Goal: Information Seeking & Learning: Learn about a topic

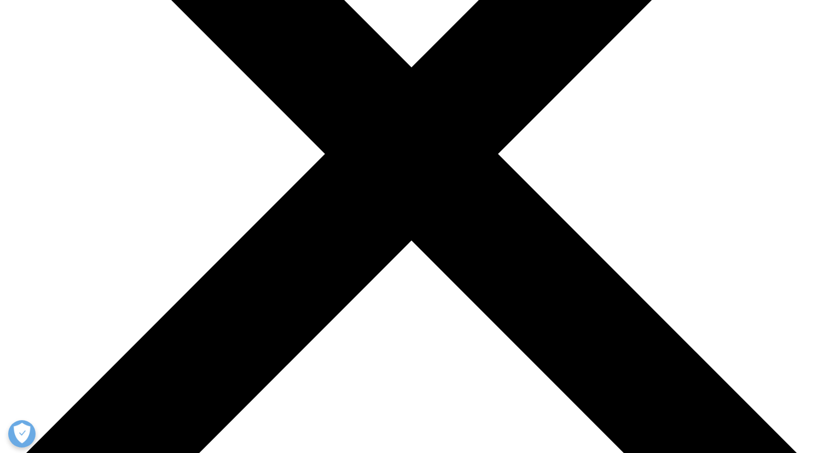
scroll to position [273, 0]
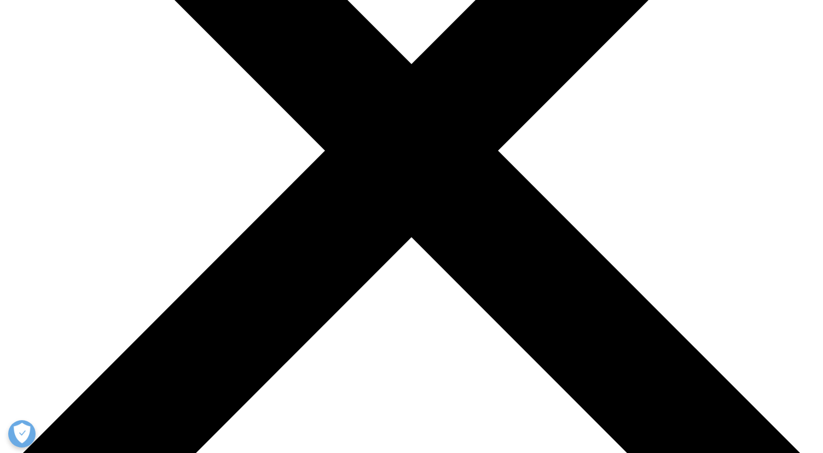
drag, startPoint x: 452, startPoint y: 96, endPoint x: 485, endPoint y: 111, distance: 35.8
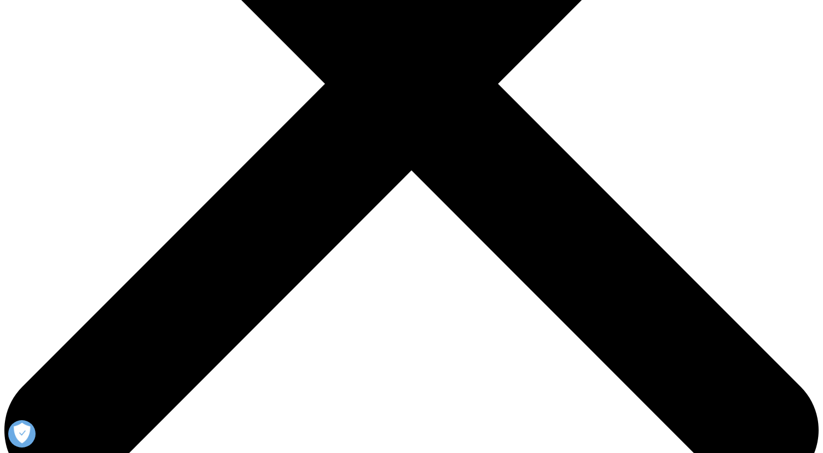
scroll to position [341, 0]
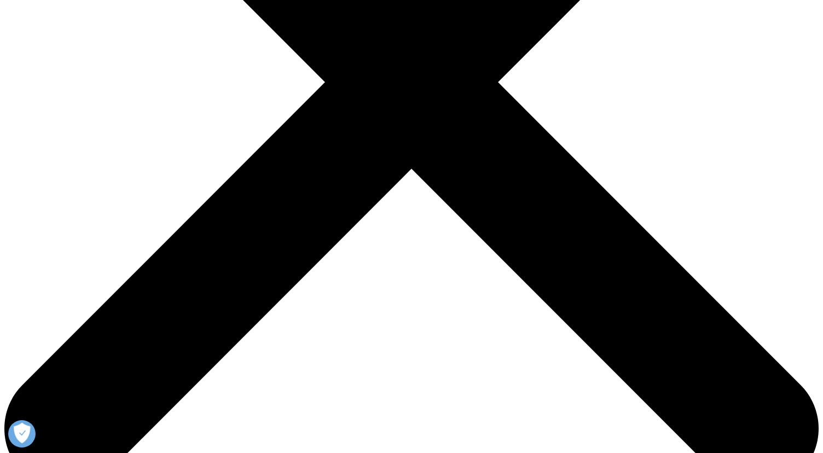
drag, startPoint x: 380, startPoint y: 50, endPoint x: 390, endPoint y: 71, distance: 23.3
drag, startPoint x: 382, startPoint y: 80, endPoint x: 362, endPoint y: 57, distance: 29.9
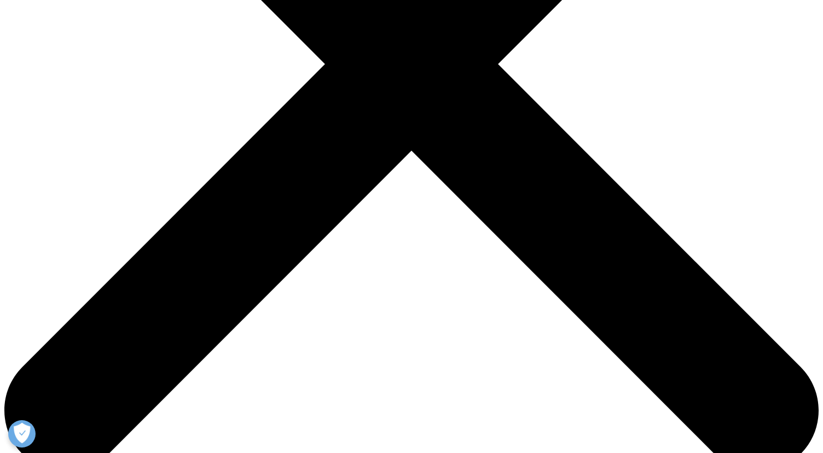
scroll to position [377, 0]
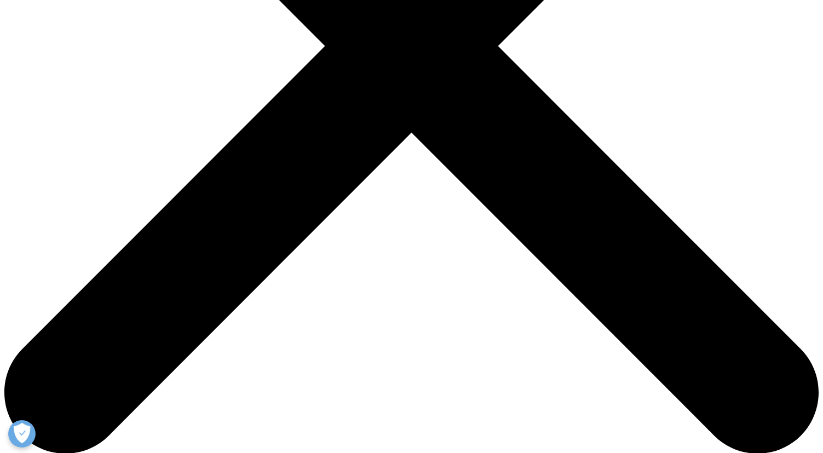
drag, startPoint x: 283, startPoint y: 80, endPoint x: 304, endPoint y: 110, distance: 36.9
drag, startPoint x: 326, startPoint y: 113, endPoint x: 304, endPoint y: 80, distance: 39.2
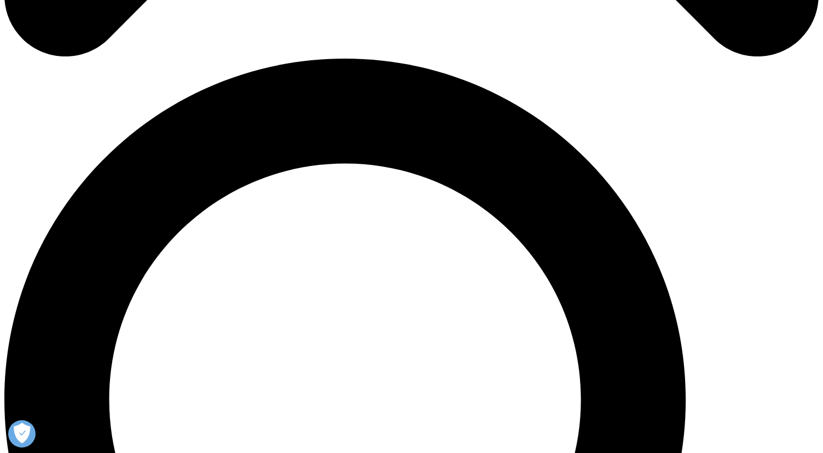
scroll to position [772, 0]
